Goal: Information Seeking & Learning: Learn about a topic

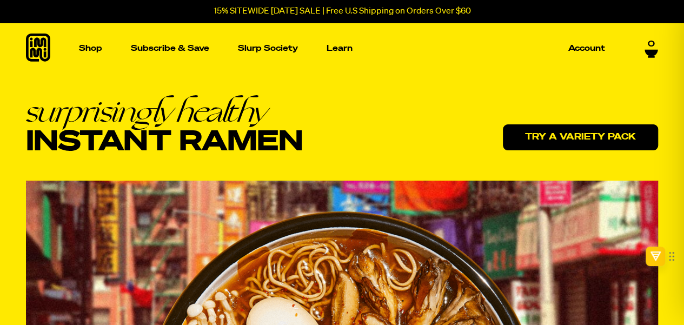
click at [563, 145] on link "Try a variety pack" at bounding box center [580, 137] width 155 height 26
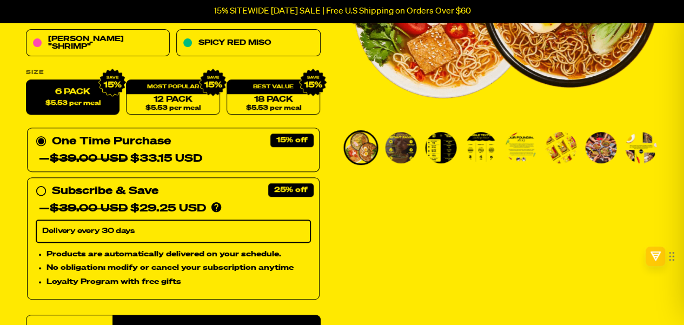
scroll to position [275, 0]
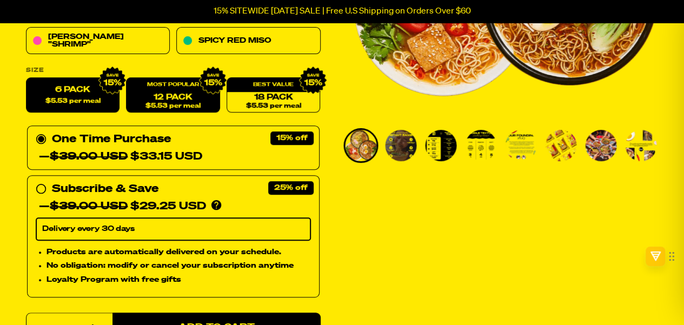
click at [176, 96] on link "12 Pack $5.53 per meal" at bounding box center [173, 95] width 94 height 35
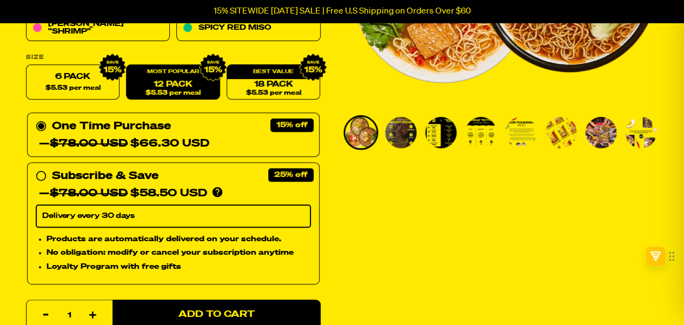
scroll to position [282, 0]
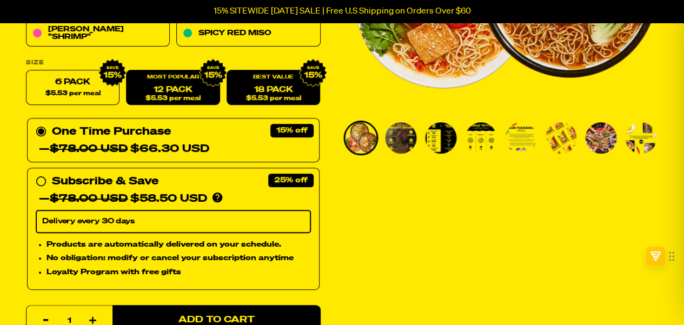
click at [272, 95] on span "$5.53 per meal" at bounding box center [273, 98] width 55 height 7
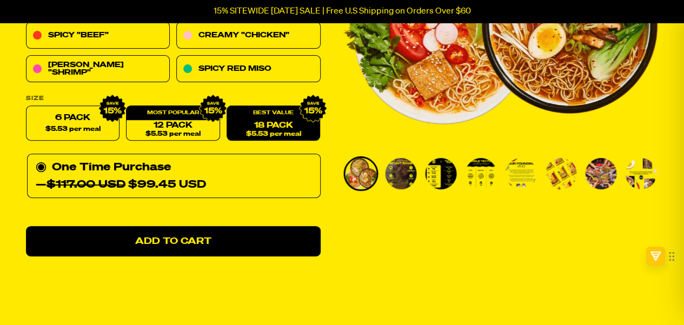
scroll to position [245, 0]
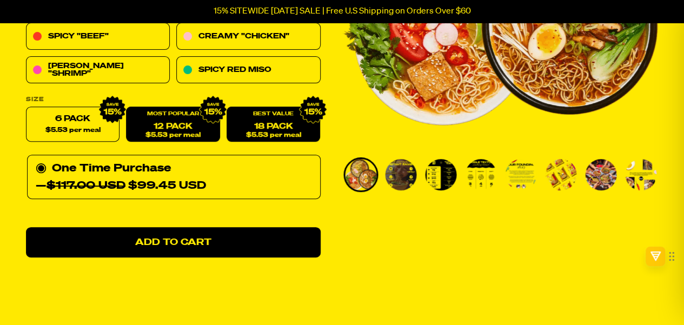
click at [170, 125] on link "12 Pack $5.53 per meal" at bounding box center [173, 124] width 94 height 35
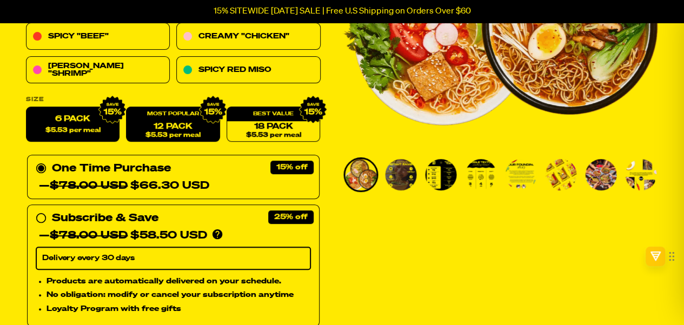
click at [72, 123] on label "6 Pack $5.53 per meal" at bounding box center [73, 124] width 94 height 35
click at [26, 108] on input "6 Pack $5.53 per meal" at bounding box center [26, 107] width 1 height 1
click at [163, 133] on span "$5.53 per meal" at bounding box center [172, 135] width 55 height 7
radio input "false"
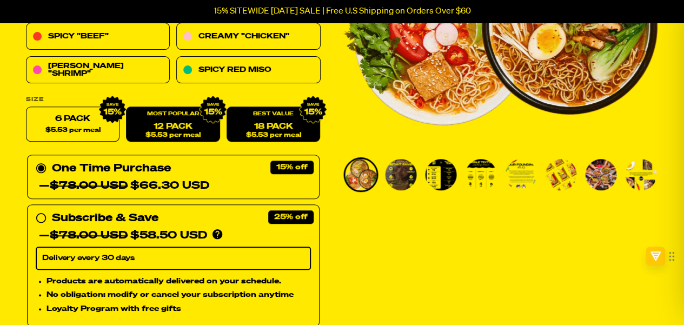
click at [279, 130] on link "18 Pack $5.53 per meal" at bounding box center [273, 124] width 94 height 35
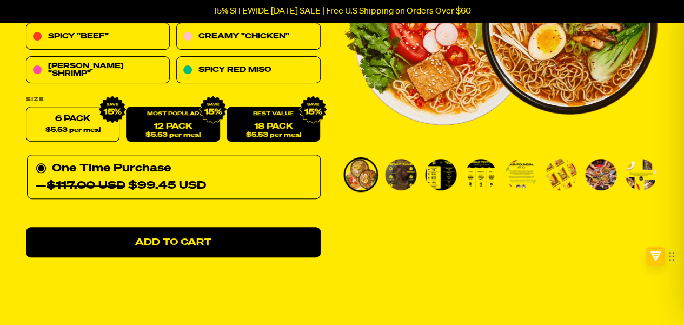
click at [179, 126] on link "12 Pack $5.53 per meal" at bounding box center [173, 124] width 94 height 35
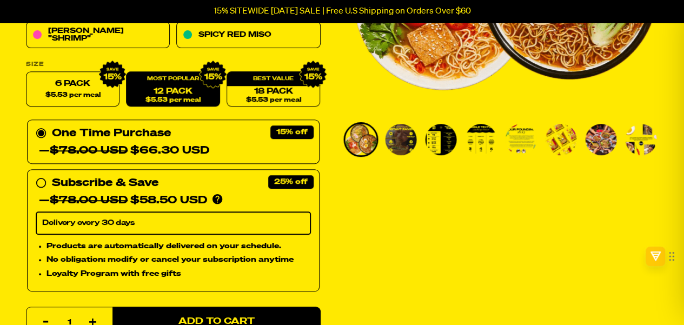
scroll to position [297, 0]
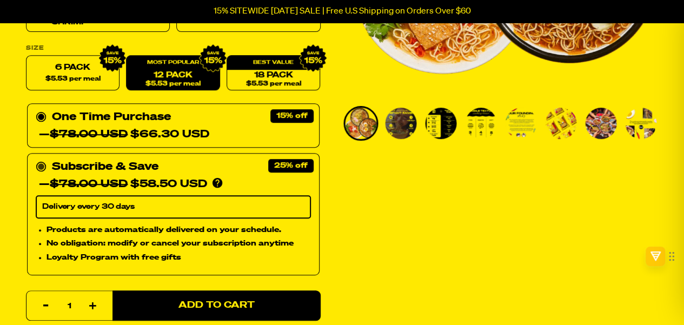
click at [41, 172] on div "Subscribe & Save 25% — $78.00 USD $58.50 USD You'll receive your selected flavo…" at bounding box center [173, 175] width 275 height 35
click at [41, 158] on input "Subscribe & Save 25% — $78.00 USD $58.50 USD You'll receive your selected flavo…" at bounding box center [39, 158] width 7 height 0
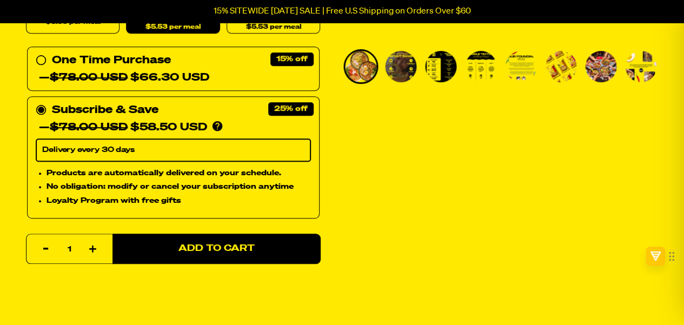
scroll to position [355, 0]
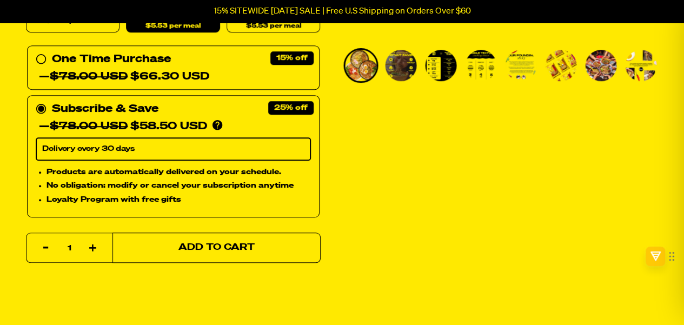
click at [236, 243] on span "Add to Cart" at bounding box center [216, 247] width 76 height 9
select select "Every 30 Days"
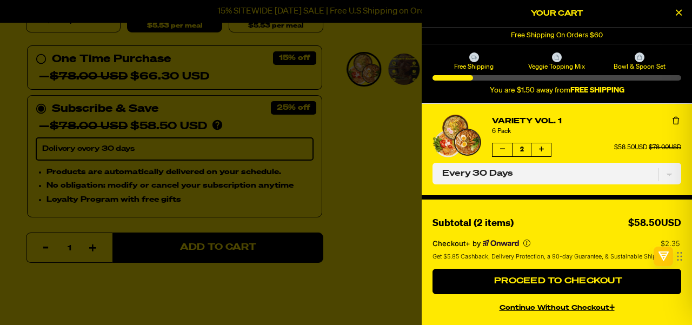
click at [495, 151] on button "Decrease quantity of Variety Vol. 1" at bounding box center [501, 149] width 19 height 13
click at [535, 146] on button "Increase quantity of Variety Vol. 1" at bounding box center [540, 149] width 19 height 13
click at [377, 166] on div at bounding box center [346, 162] width 692 height 325
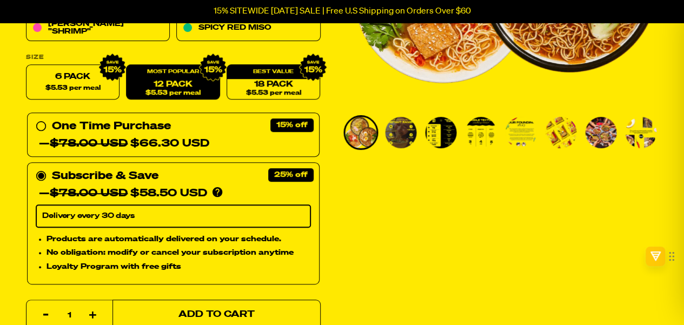
scroll to position [281, 0]
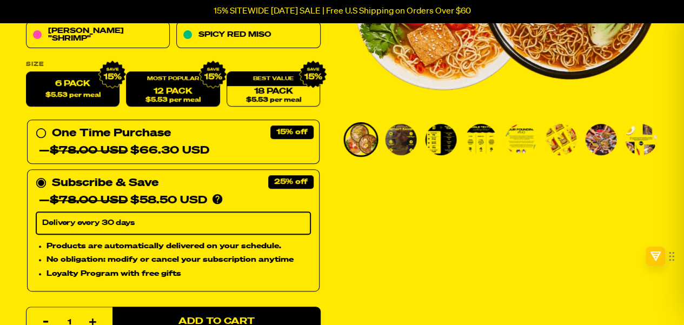
click at [72, 82] on label "6 Pack $5.53 per meal" at bounding box center [73, 89] width 94 height 35
click at [26, 72] on input "6 Pack $5.53 per meal" at bounding box center [26, 72] width 1 height 1
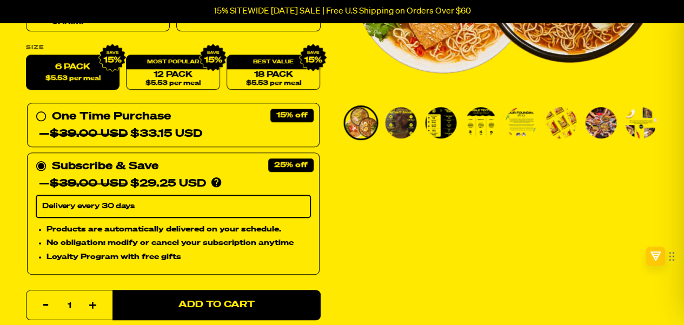
scroll to position [299, 0]
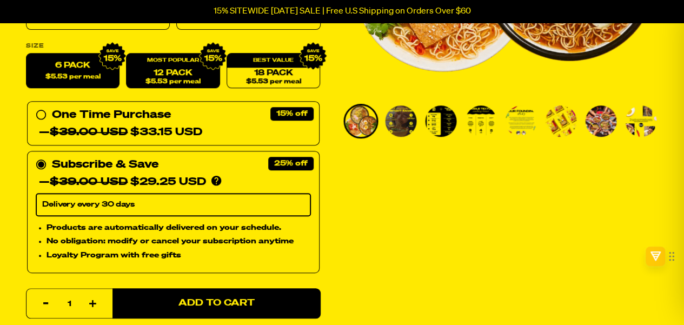
click at [168, 70] on link "12 Pack $5.53 per meal" at bounding box center [173, 71] width 94 height 35
radio input "false"
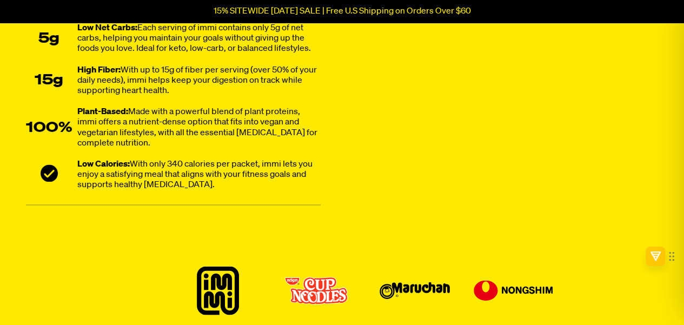
scroll to position [893, 0]
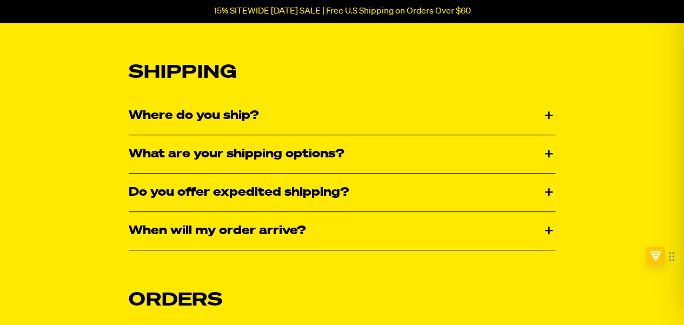
scroll to position [196, 0]
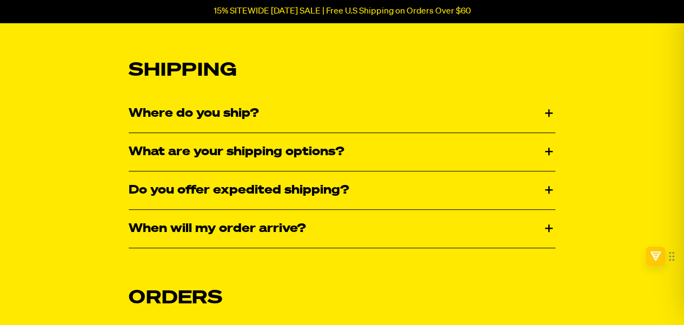
click at [550, 158] on div "What are your shipping options?" at bounding box center [342, 152] width 426 height 38
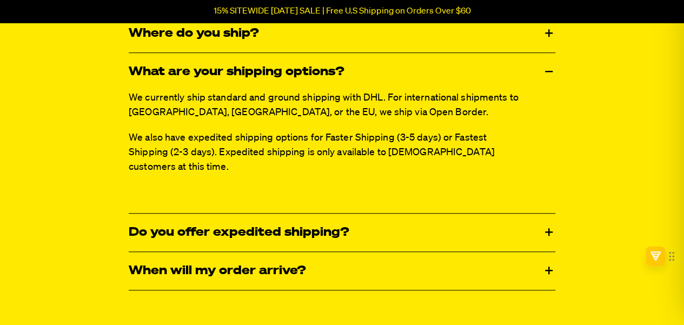
scroll to position [280, 0]
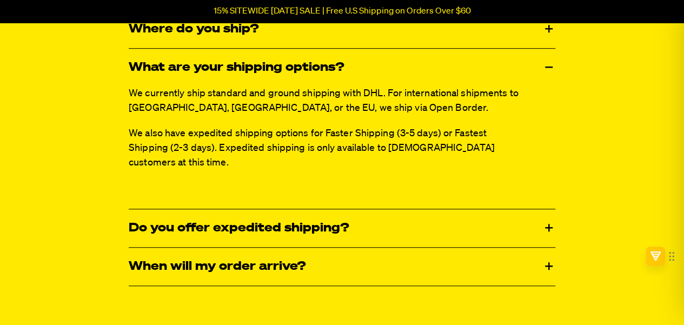
click at [538, 222] on div "Do you offer expedited shipping?" at bounding box center [342, 228] width 426 height 38
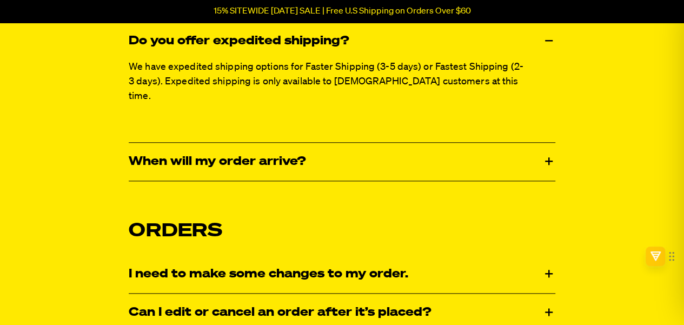
click at [551, 143] on div "When will my order arrive?" at bounding box center [342, 162] width 426 height 38
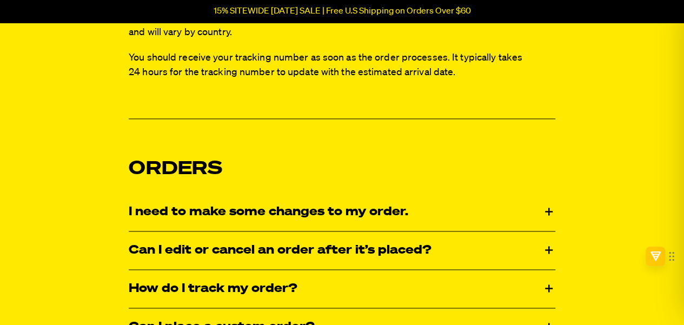
scroll to position [652, 0]
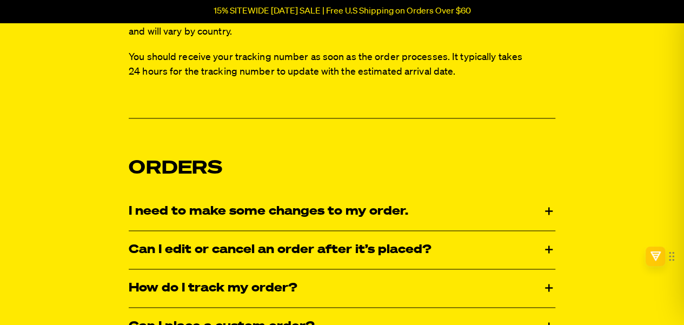
click at [549, 192] on div "I need to make some changes to my order." at bounding box center [342, 211] width 426 height 38
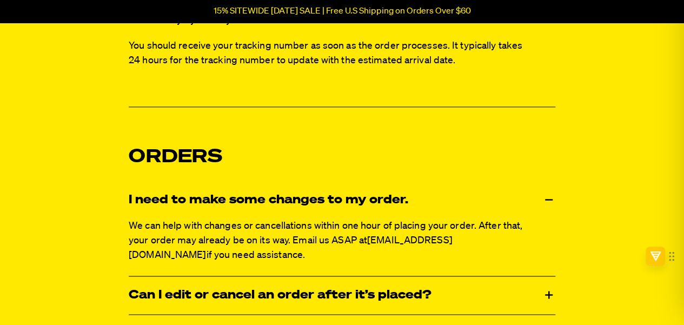
scroll to position [691, 0]
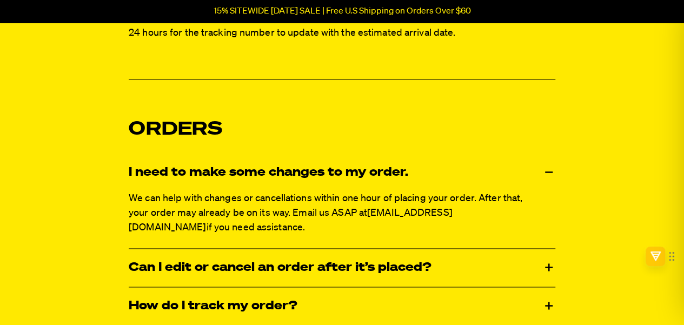
click at [547, 249] on div "Can I edit or cancel an order after it’s placed?" at bounding box center [342, 268] width 426 height 38
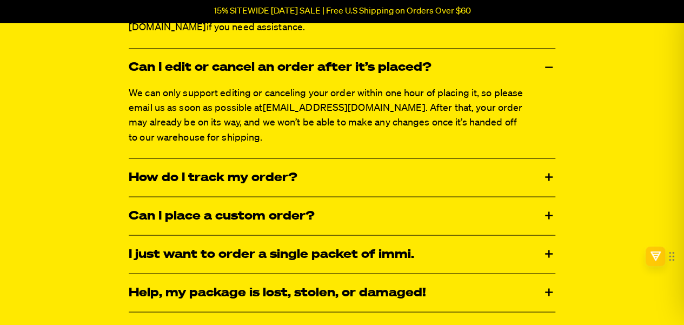
scroll to position [892, 0]
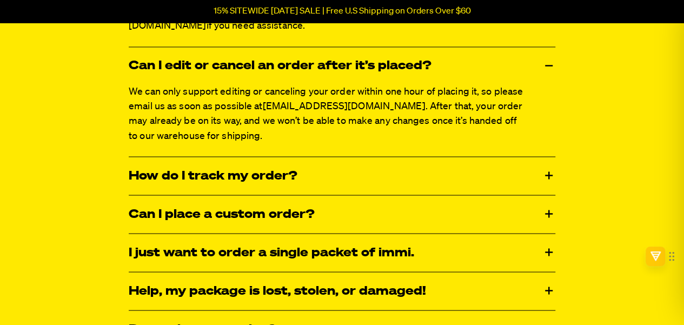
click at [549, 157] on div "How do I track my order?" at bounding box center [342, 176] width 426 height 38
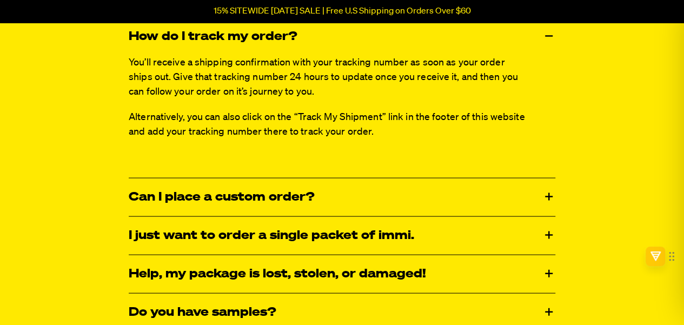
scroll to position [1035, 0]
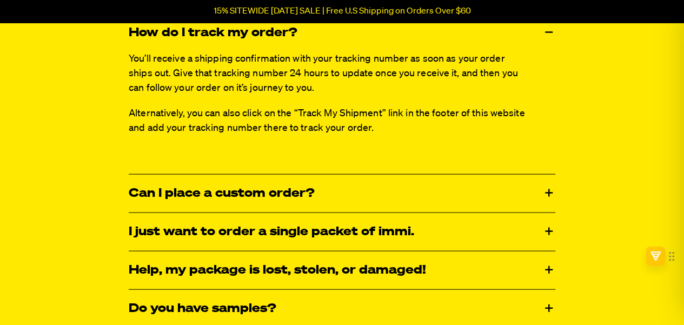
click at [544, 175] on div "Can I place a custom order?" at bounding box center [342, 194] width 426 height 38
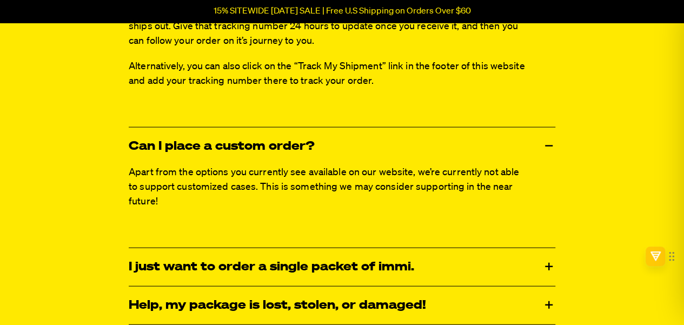
scroll to position [1083, 0]
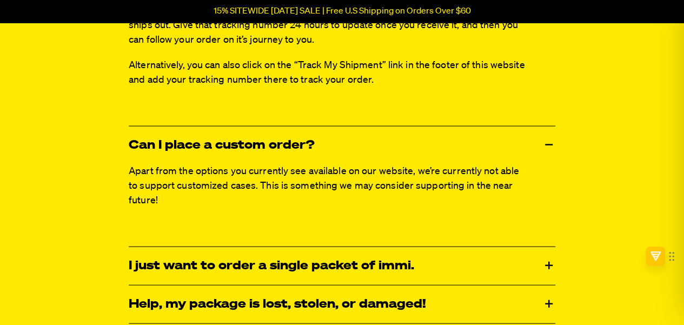
click at [546, 247] on div "I just want to order a single packet of immi." at bounding box center [342, 266] width 426 height 38
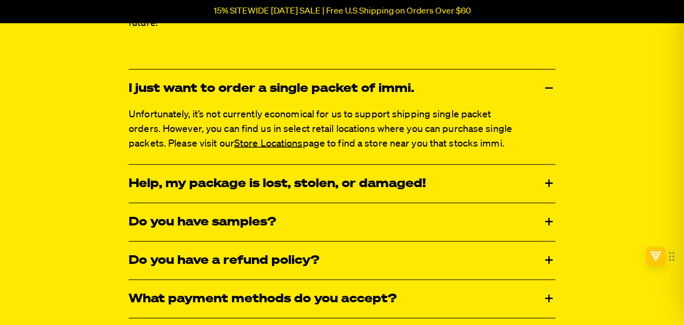
click at [543, 203] on div "Do you have samples?" at bounding box center [342, 222] width 426 height 38
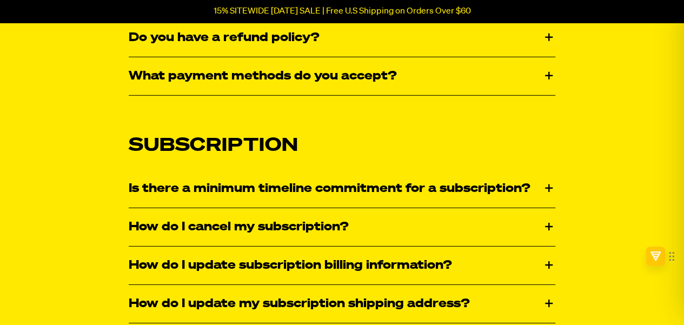
scroll to position [1609, 0]
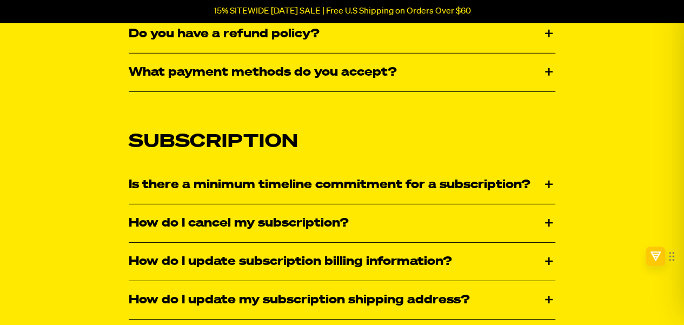
click at [543, 166] on div "Is there a minimum timeline commitment for a subscription?" at bounding box center [342, 185] width 426 height 38
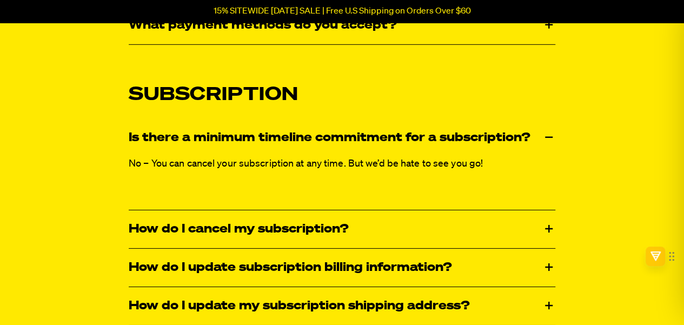
scroll to position [1659, 0]
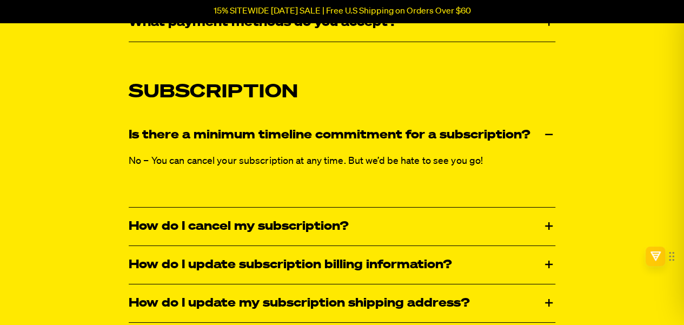
click at [546, 208] on div "How do I cancel my subscription?" at bounding box center [342, 227] width 426 height 38
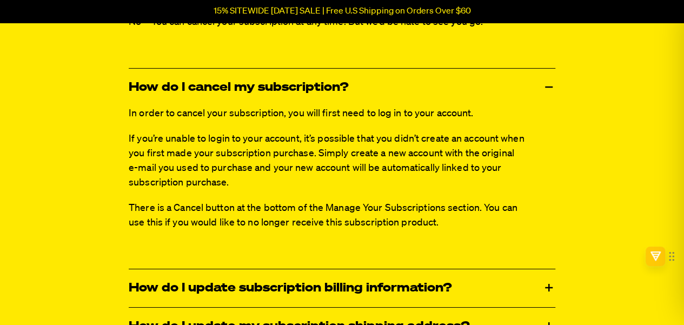
scroll to position [1818, 0]
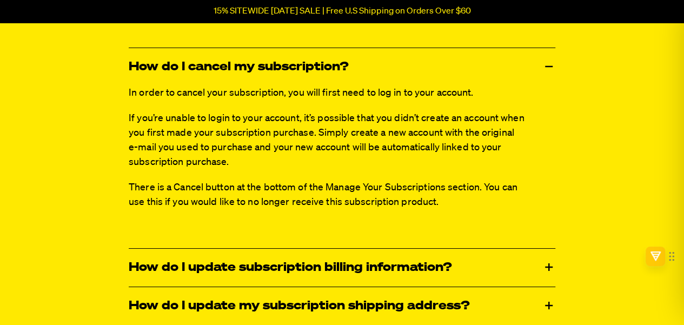
click at [546, 249] on div "How do I update subscription billing information?" at bounding box center [342, 268] width 426 height 38
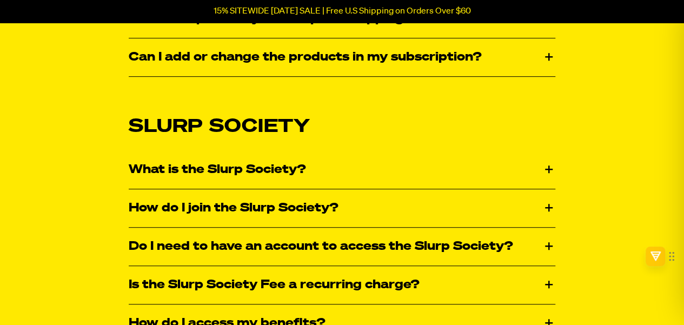
scroll to position [2268, 0]
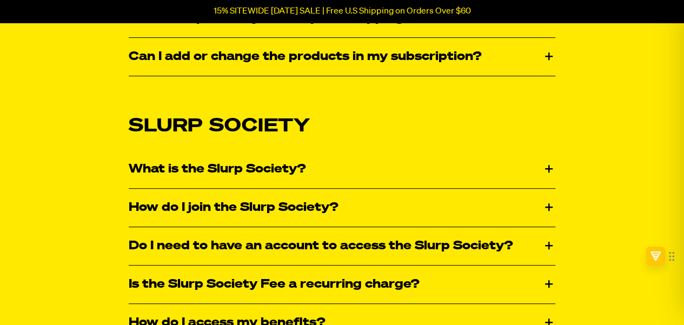
click at [549, 150] on div "What is the Slurp Society?" at bounding box center [342, 169] width 426 height 38
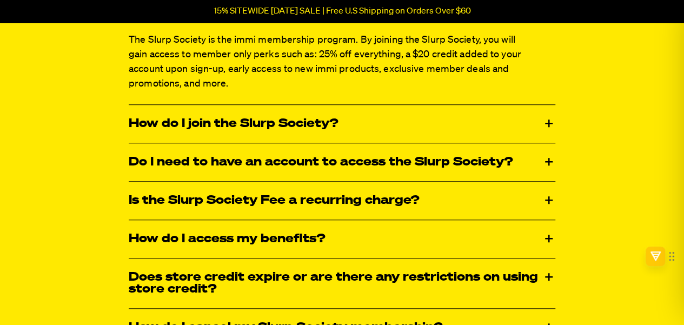
scroll to position [2431, 0]
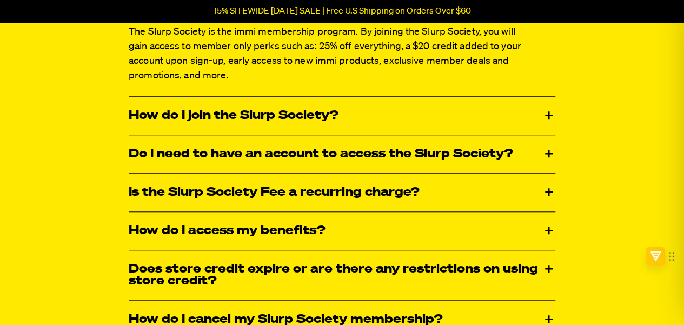
click at [541, 173] on div "Is the Slurp Society Fee a recurring charge?" at bounding box center [342, 192] width 426 height 38
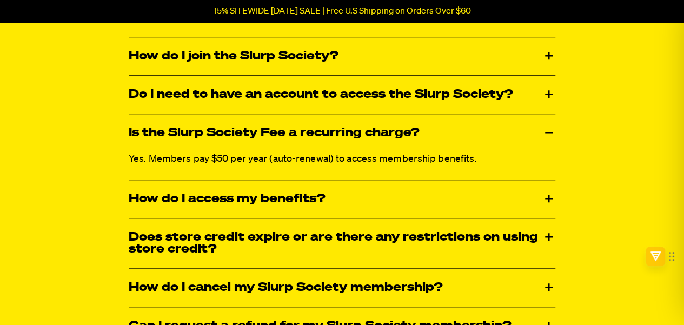
scroll to position [2491, 0]
click at [547, 218] on div "Does store credit expire or are there any restrictions on using store credit?" at bounding box center [342, 243] width 426 height 50
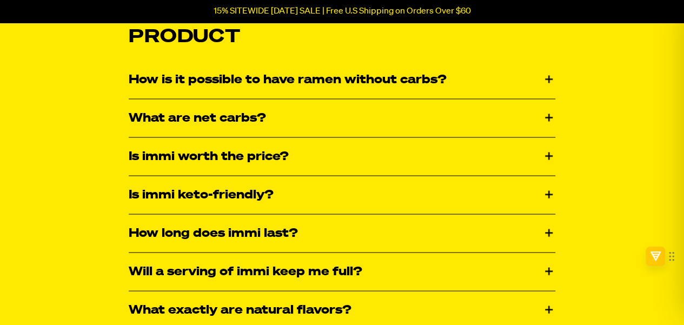
scroll to position [2995, 0]
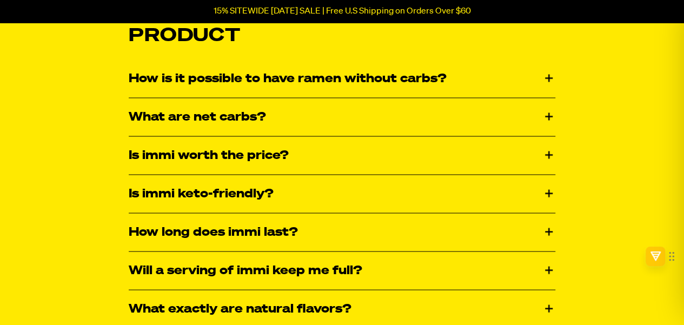
click at [549, 136] on div "Is immi worth the price?" at bounding box center [342, 155] width 426 height 38
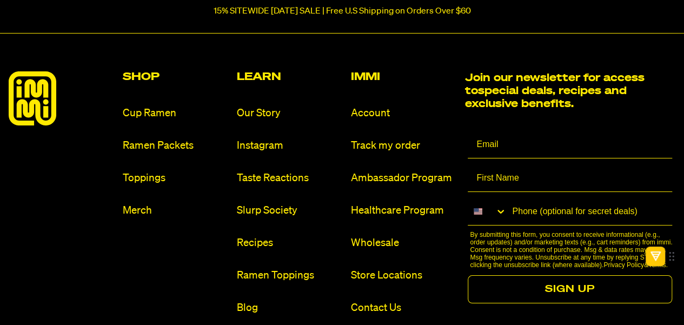
scroll to position [4034, 0]
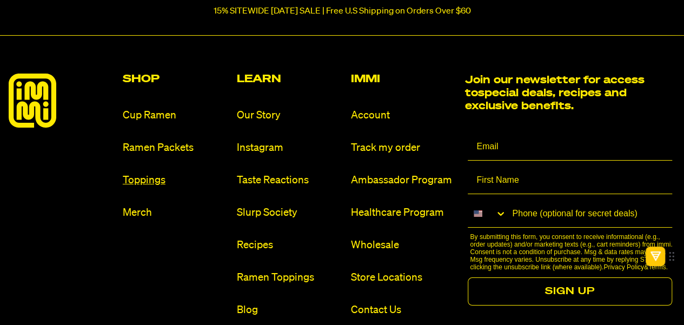
click at [131, 173] on link "Toppings" at bounding box center [175, 180] width 105 height 15
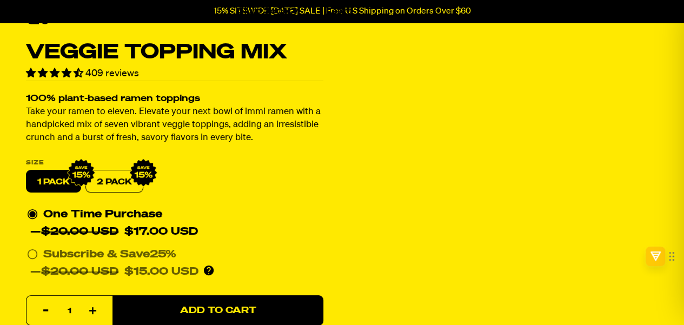
select select "Every 30 Days"
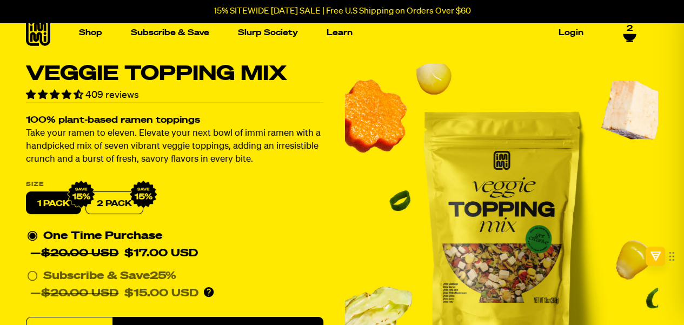
scroll to position [9, 0]
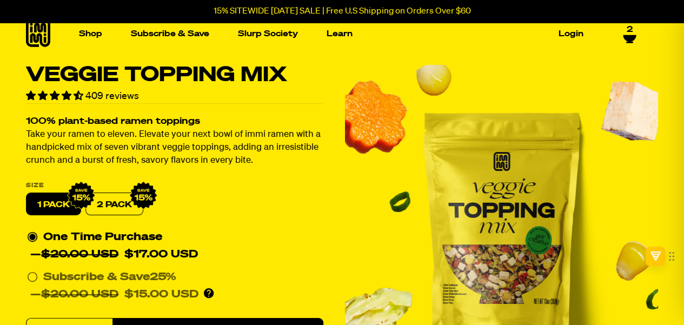
click at [76, 98] on span "4.34 stars" at bounding box center [79, 95] width 10 height 9
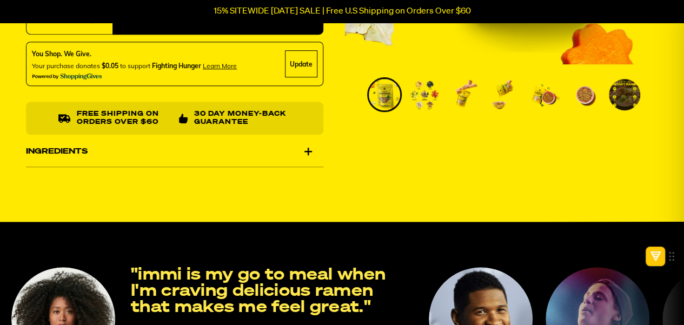
scroll to position [320, 0]
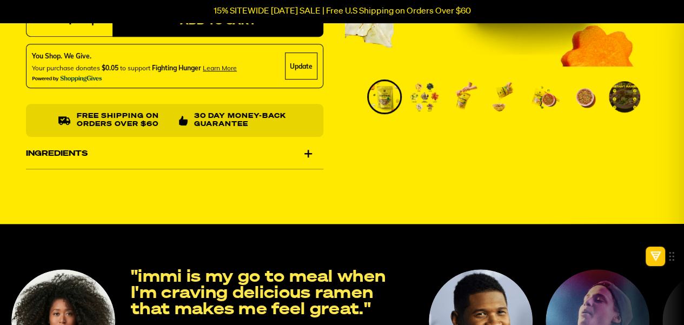
click at [303, 158] on div "Ingredients" at bounding box center [174, 153] width 297 height 30
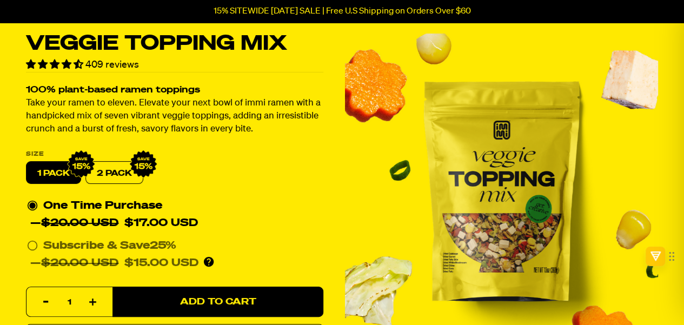
scroll to position [0, 0]
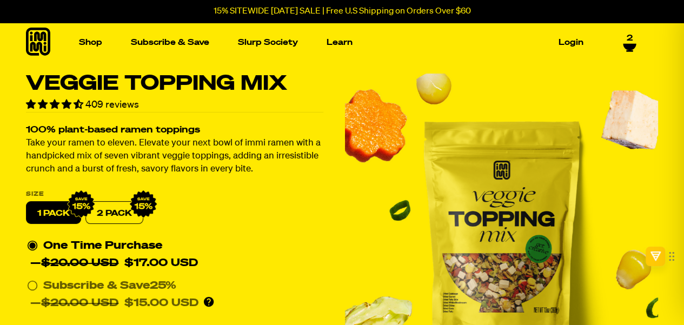
click at [120, 110] on div "409 reviews" at bounding box center [174, 104] width 297 height 15
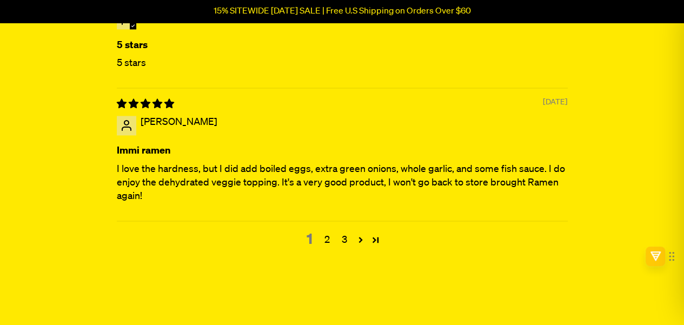
scroll to position [2856, 0]
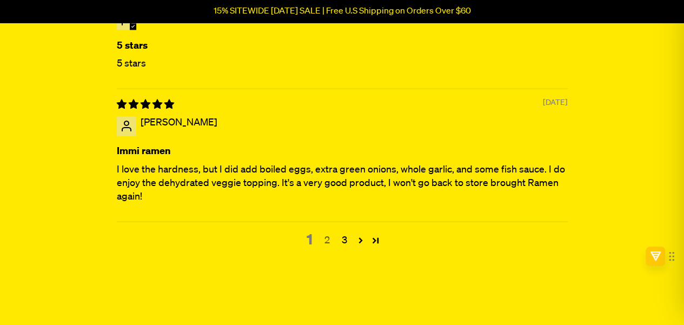
click at [334, 238] on link "2" at bounding box center [326, 240] width 17 height 14
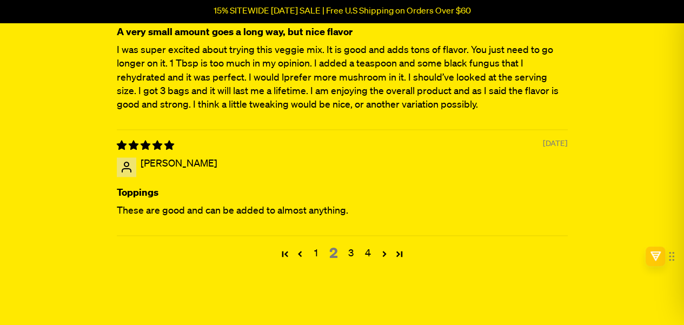
scroll to position [2811, 0]
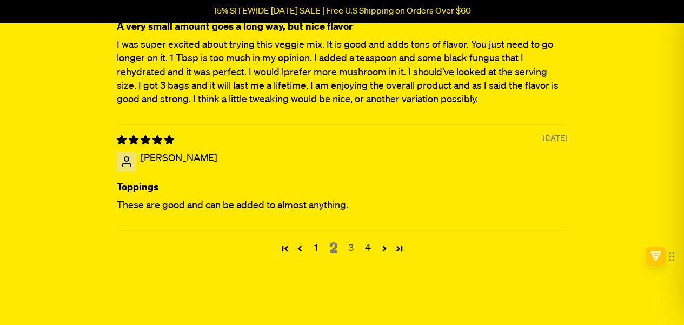
click at [352, 243] on link "3" at bounding box center [350, 248] width 17 height 14
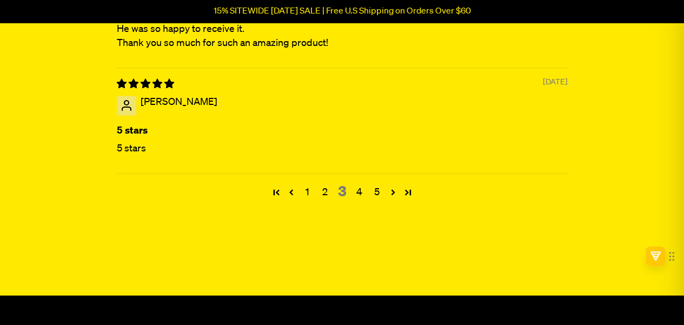
scroll to position [2908, 0]
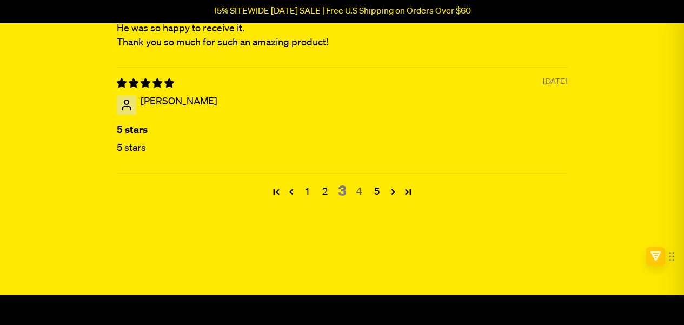
click at [360, 186] on link "4" at bounding box center [359, 191] width 17 height 14
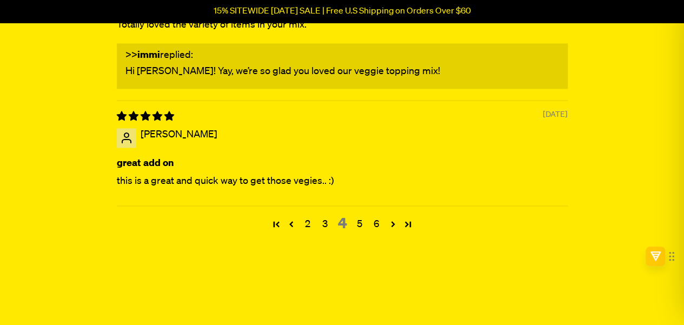
scroll to position [2820, 0]
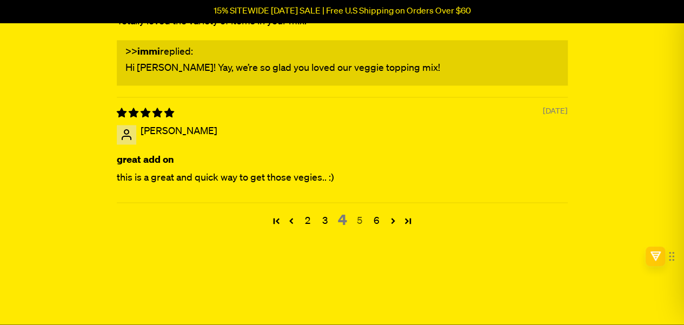
click at [362, 214] on link "5" at bounding box center [359, 221] width 17 height 14
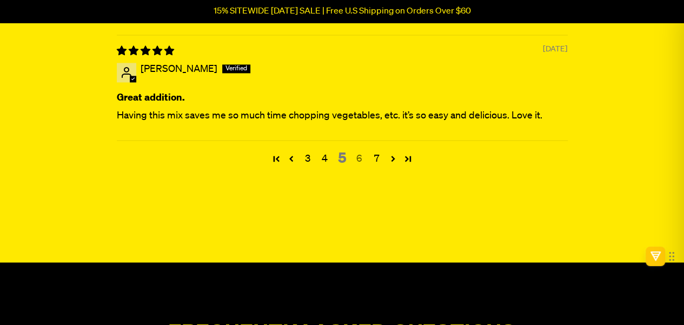
click at [356, 155] on link "6" at bounding box center [359, 159] width 17 height 14
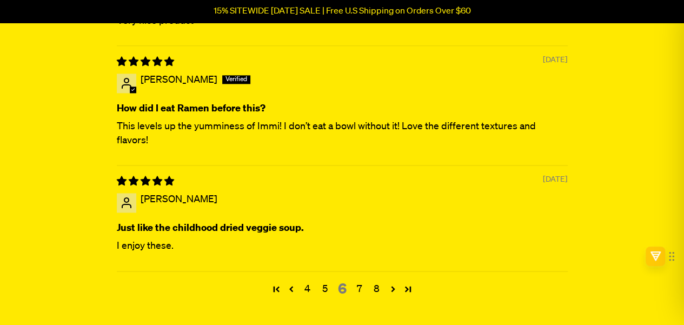
scroll to position [2747, 0]
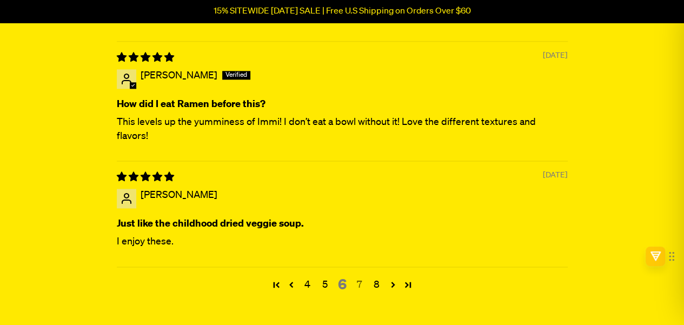
click at [363, 278] on link "7" at bounding box center [359, 285] width 17 height 14
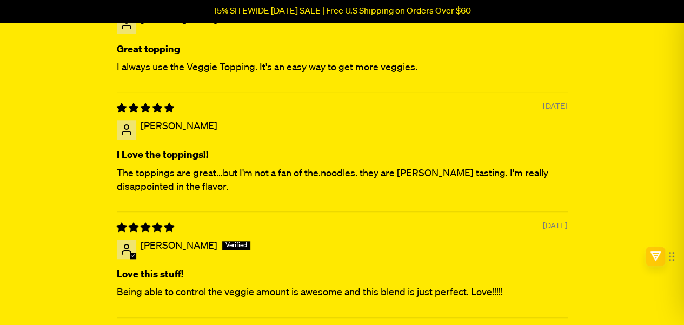
scroll to position [2457, 0]
